Goal: Task Accomplishment & Management: Manage account settings

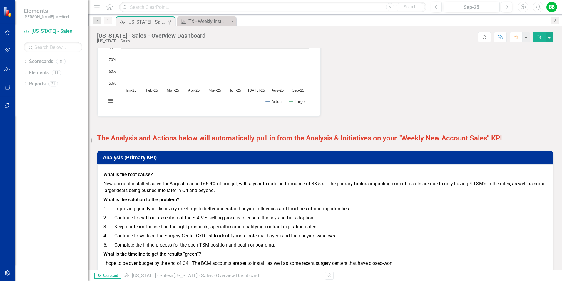
scroll to position [676, 0]
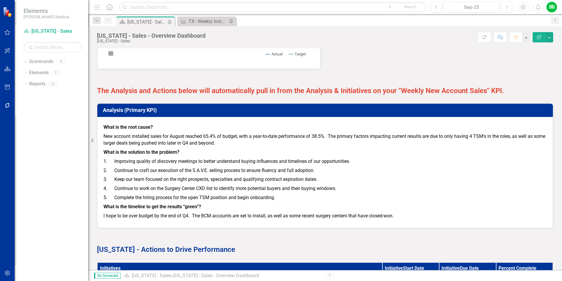
click at [175, 139] on p "New account installed sales for August reached 65.4% of budget, with a year-to-…" at bounding box center [325, 140] width 443 height 16
click at [176, 140] on p "New account installed sales for August reached 65.4% of budget, with a year-to-…" at bounding box center [325, 140] width 443 height 16
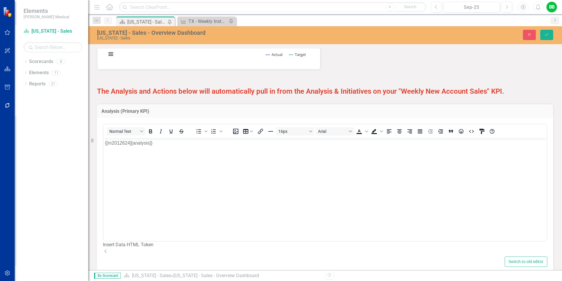
scroll to position [529, 0]
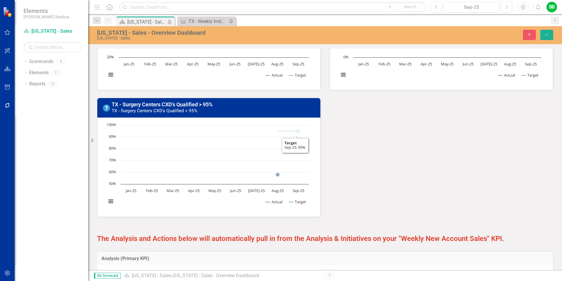
click at [405, 168] on div "TX - # of TSM's Above New Meeting Goal (avg. 3/wk) TX - # of TSM's Above New Me…" at bounding box center [325, 27] width 465 height 379
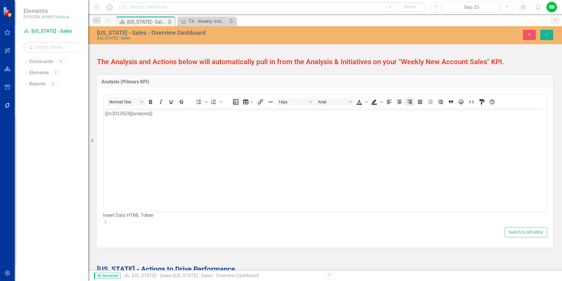
scroll to position [588, 0]
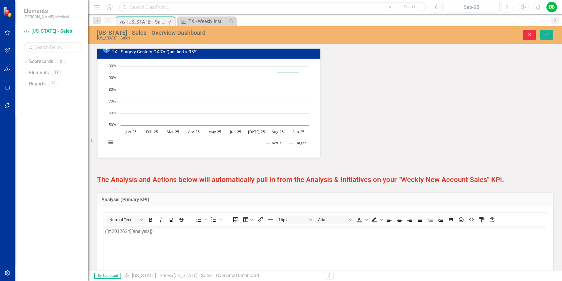
click at [528, 34] on icon "Close" at bounding box center [529, 34] width 5 height 4
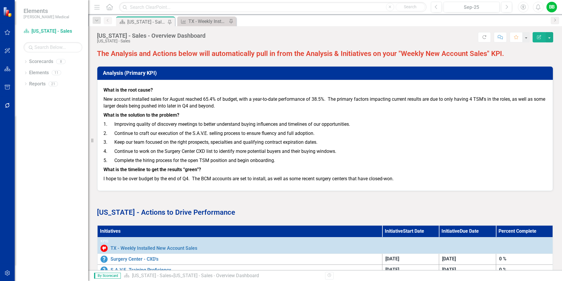
scroll to position [758, 0]
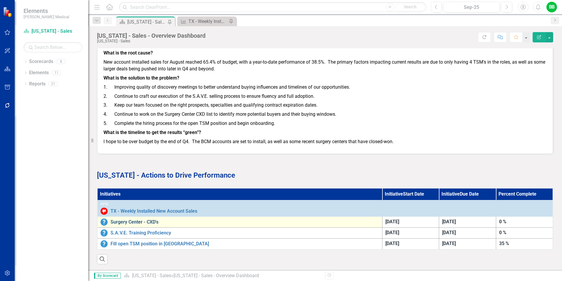
click at [137, 219] on link "Surgery Center - CXD's" at bounding box center [245, 221] width 269 height 5
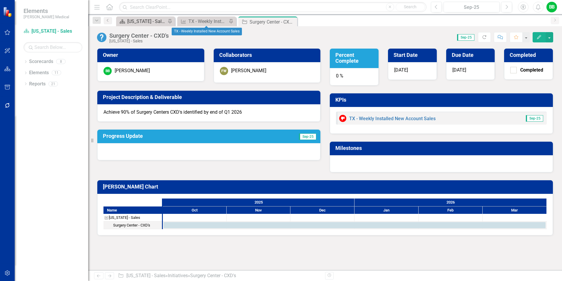
click at [153, 19] on div "[US_STATE] - Sales - Overview Dashboard" at bounding box center [146, 21] width 39 height 7
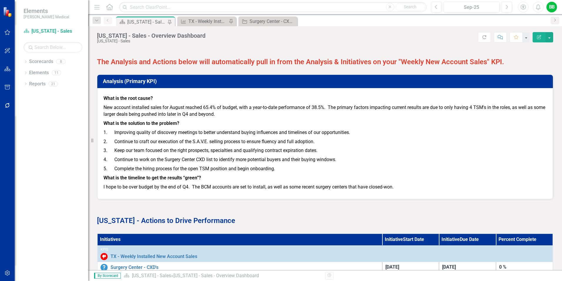
scroll to position [758, 0]
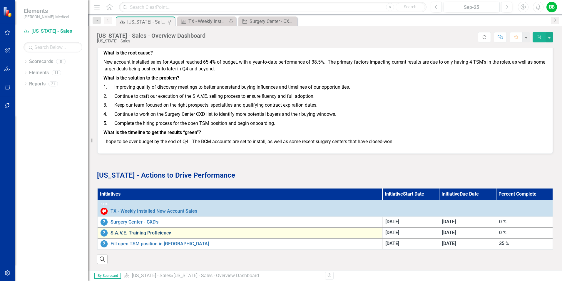
click at [135, 230] on link "S.A.V.E. Training Proficiency" at bounding box center [245, 232] width 269 height 5
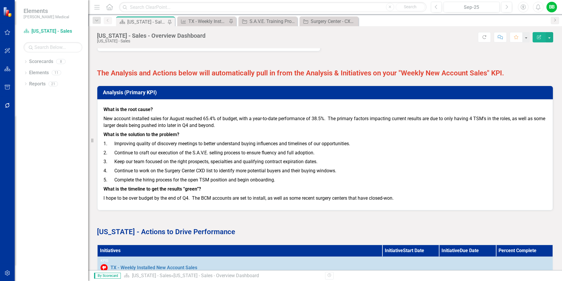
scroll to position [758, 0]
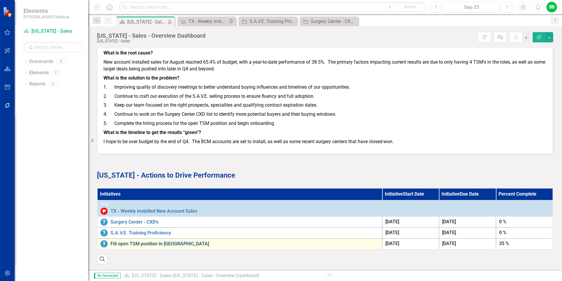
click at [146, 241] on link "Fill open TSM position in [GEOGRAPHIC_DATA]" at bounding box center [245, 243] width 269 height 5
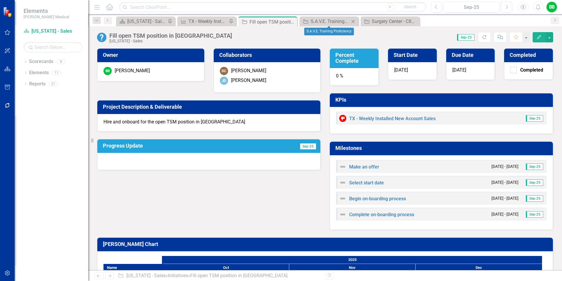
click at [355, 20] on icon "Close" at bounding box center [353, 21] width 6 height 5
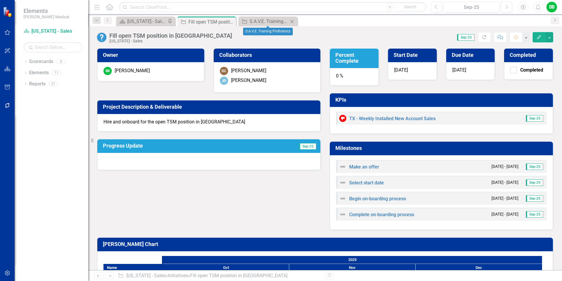
click at [293, 21] on icon "Close" at bounding box center [292, 21] width 6 height 5
click at [148, 19] on div "[US_STATE] - Sales - Overview Dashboard" at bounding box center [146, 21] width 39 height 7
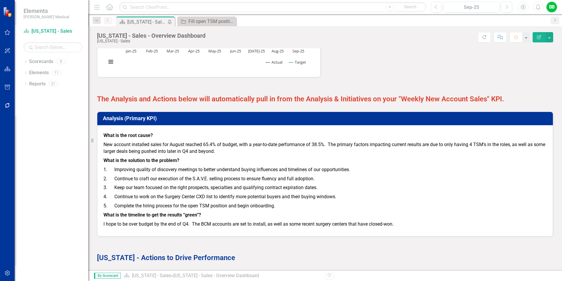
scroll to position [758, 0]
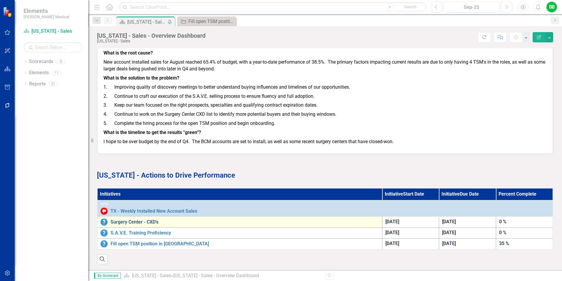
click at [134, 219] on link "Surgery Center - CXD's" at bounding box center [245, 221] width 269 height 5
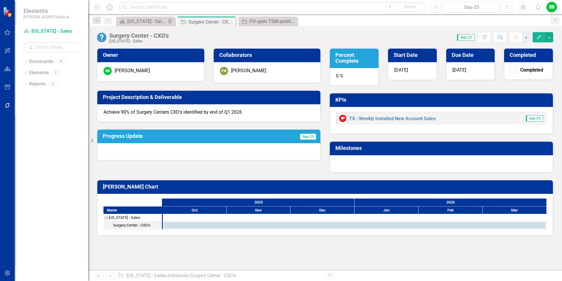
click at [357, 76] on div "0 %" at bounding box center [354, 77] width 49 height 18
click at [346, 79] on div "0 %" at bounding box center [354, 77] width 49 height 18
click at [365, 72] on div "0 %" at bounding box center [354, 77] width 49 height 18
click at [334, 74] on div "0 %" at bounding box center [354, 77] width 49 height 18
click at [341, 76] on div "0 %" at bounding box center [354, 77] width 49 height 18
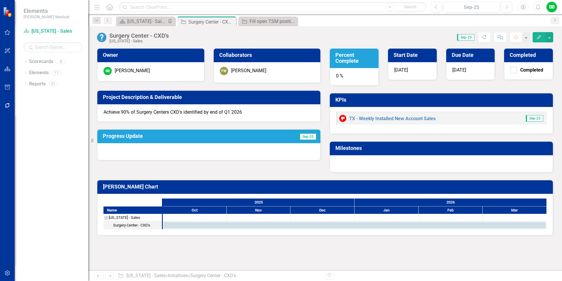
click at [341, 76] on div "0 %" at bounding box center [354, 77] width 49 height 18
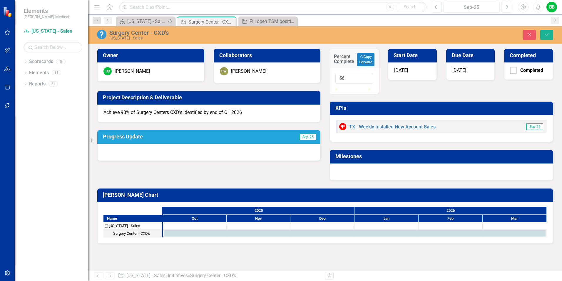
type input "58"
drag, startPoint x: 340, startPoint y: 94, endPoint x: 359, endPoint y: 96, distance: 19.2
click at [359, 88] on div at bounding box center [355, 88] width 38 height 0
click at [549, 34] on icon "Save" at bounding box center [546, 34] width 5 height 4
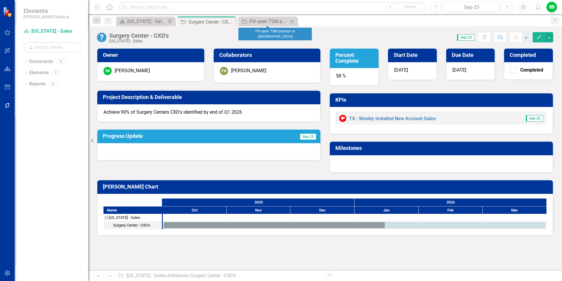
click at [293, 20] on icon "Close" at bounding box center [292, 21] width 6 height 5
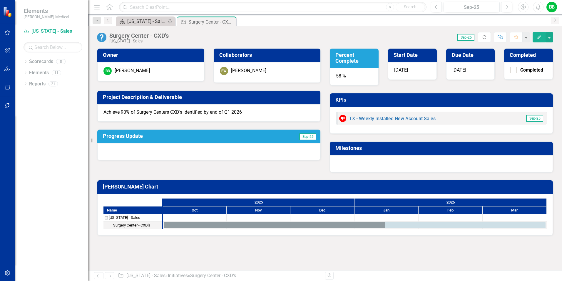
click at [139, 20] on div "[US_STATE] - Sales - Overview Dashboard" at bounding box center [146, 21] width 39 height 7
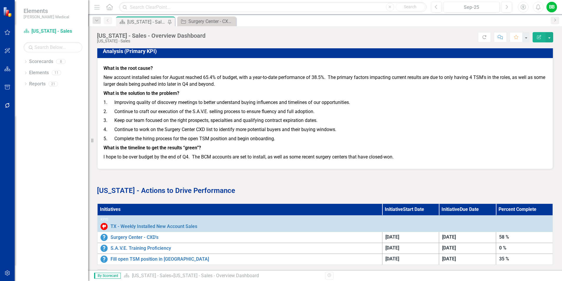
scroll to position [676, 0]
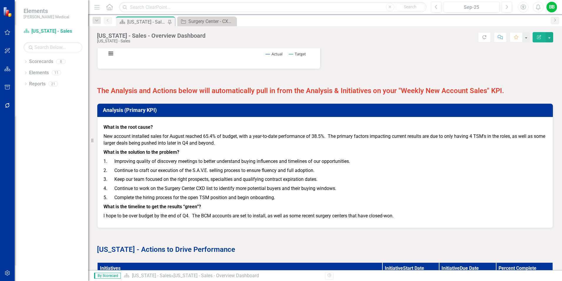
click at [118, 113] on h3 "Analysis (Primary KPI)" at bounding box center [326, 110] width 447 height 6
click at [120, 111] on h3 "Analysis (Primary KPI)" at bounding box center [326, 110] width 447 height 6
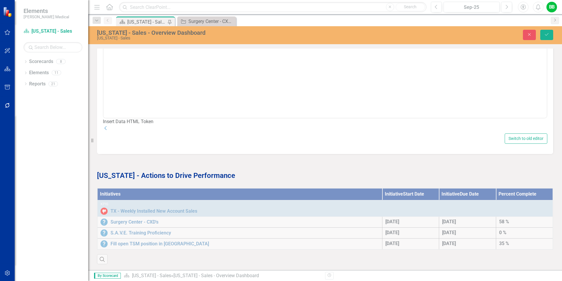
scroll to position [788, 0]
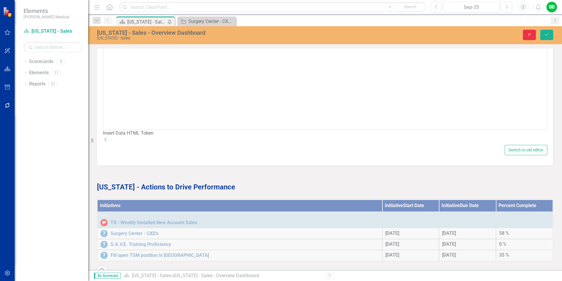
click at [530, 34] on icon "Close" at bounding box center [529, 34] width 5 height 4
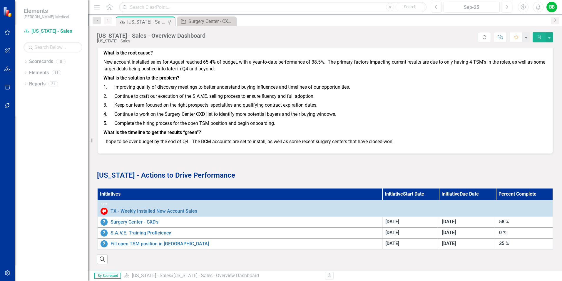
scroll to position [699, 0]
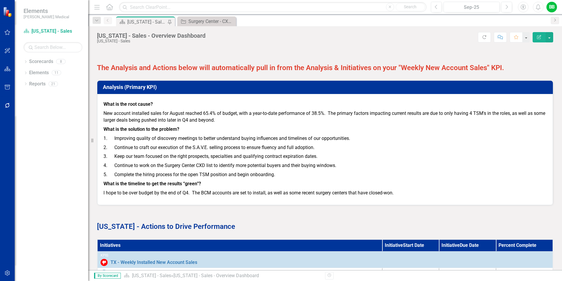
click at [172, 90] on h3 "Analysis (Primary KPI)" at bounding box center [326, 87] width 447 height 6
click at [116, 121] on p "New account installed sales for August reached 65.4% of budget, with a year-to-…" at bounding box center [325, 117] width 443 height 16
click at [153, 116] on p "New account installed sales for August reached 65.4% of budget, with a year-to-…" at bounding box center [325, 117] width 443 height 16
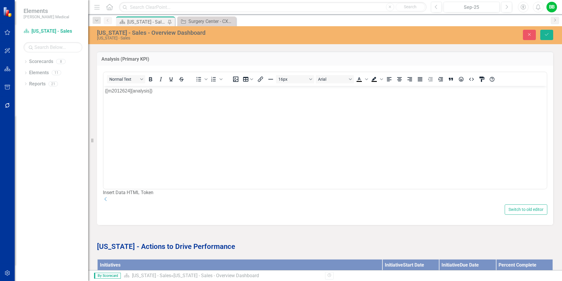
scroll to position [729, 0]
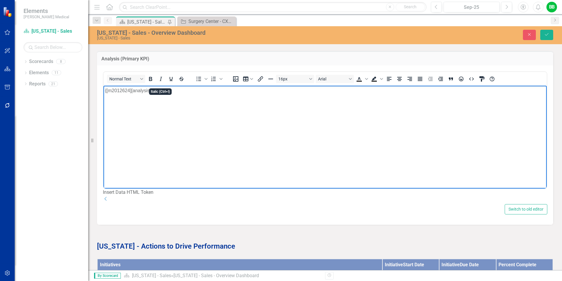
click at [156, 135] on body "{[m2012624][analysis]}" at bounding box center [325, 130] width 443 height 88
click at [171, 224] on div "<p>{[m2012624][analysis]}</p> Normal Text To open the popup, press Shift+Enter …" at bounding box center [325, 144] width 456 height 159
click at [183, 161] on body "{[m2012624][analysis]}" at bounding box center [325, 130] width 443 height 88
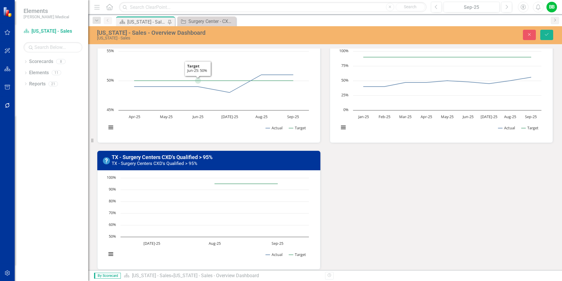
scroll to position [494, 0]
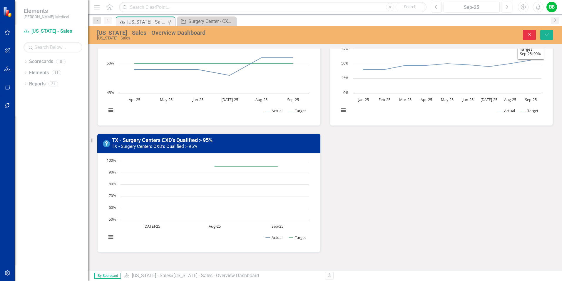
click at [531, 35] on icon "Close" at bounding box center [529, 34] width 5 height 4
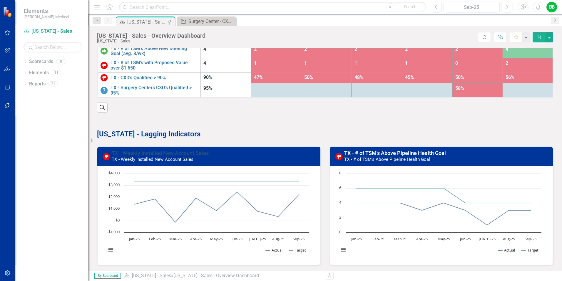
scroll to position [118, 0]
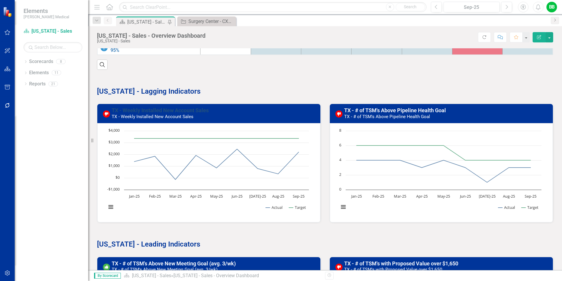
click at [160, 113] on link "TX - Weekly Installed New Account Sales" at bounding box center [160, 110] width 97 height 6
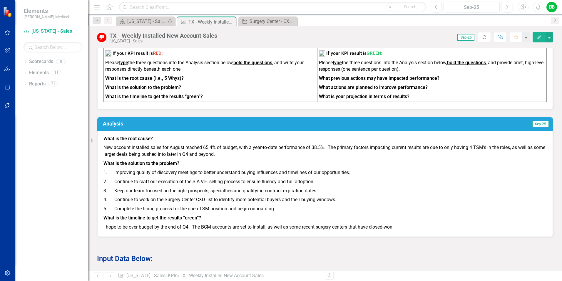
scroll to position [294, 0]
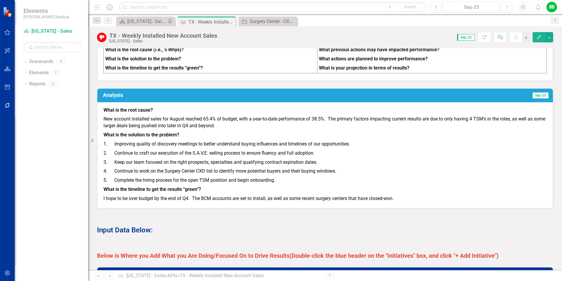
click at [159, 98] on h3 "Analysis" at bounding box center [221, 95] width 237 height 6
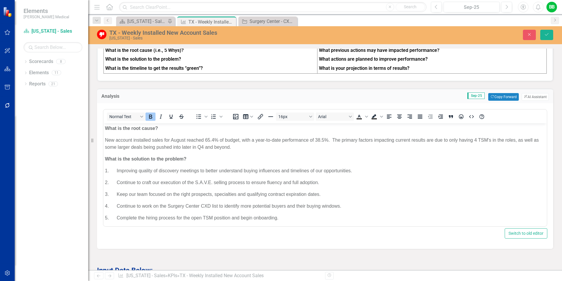
scroll to position [0, 0]
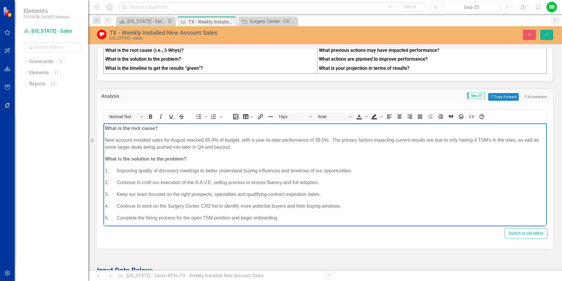
click at [171, 140] on p "New account installed sales for August reached 65.4% of budget, with a year-to-…" at bounding box center [325, 143] width 441 height 14
drag, startPoint x: 171, startPoint y: 139, endPoint x: 176, endPoint y: 140, distance: 5.0
click at [176, 140] on p "New account installed sales for August reached 65.4% of budget, with a year-to-…" at bounding box center [325, 143] width 441 height 14
click at [545, 35] on icon "Save" at bounding box center [546, 34] width 5 height 4
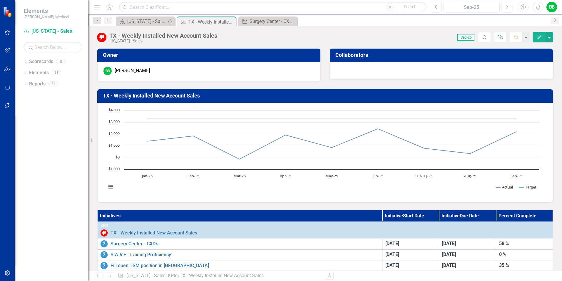
scroll to position [118, 0]
